Goal: Communication & Community: Answer question/provide support

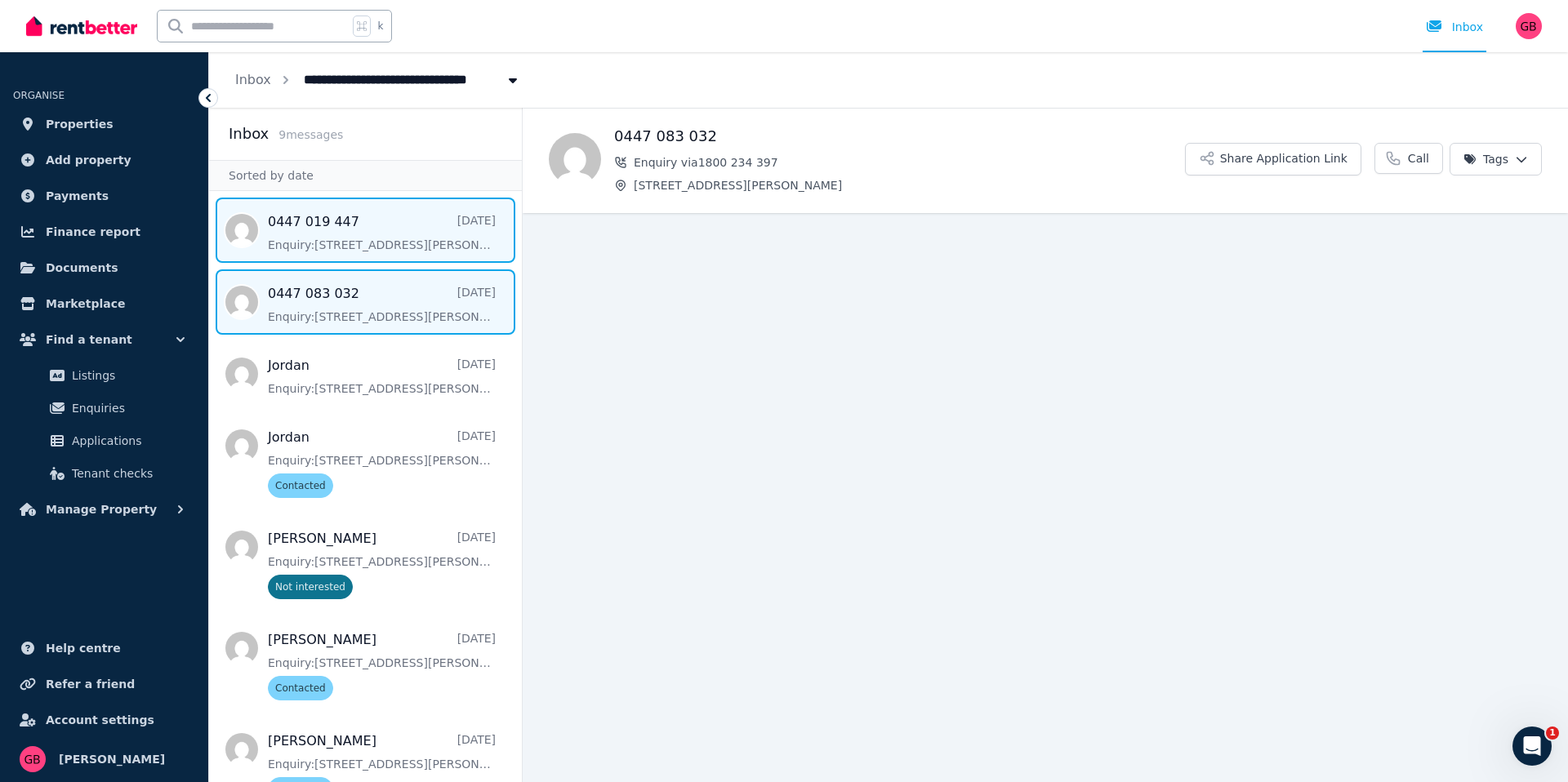
click at [312, 256] on span "Message list" at bounding box center [365, 230] width 313 height 65
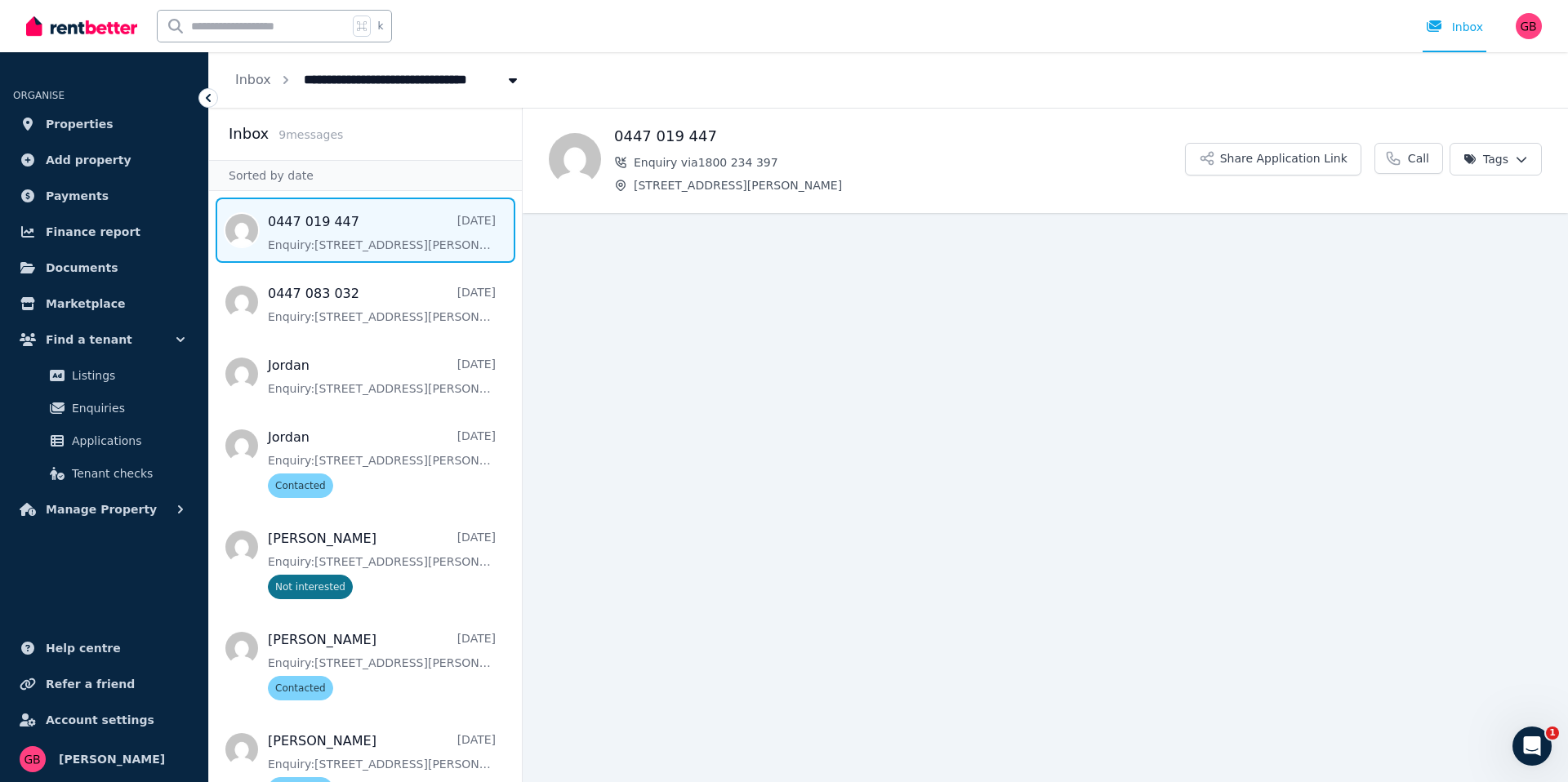
click at [209, 99] on icon at bounding box center [208, 98] width 17 height 17
